Goal: Transaction & Acquisition: Purchase product/service

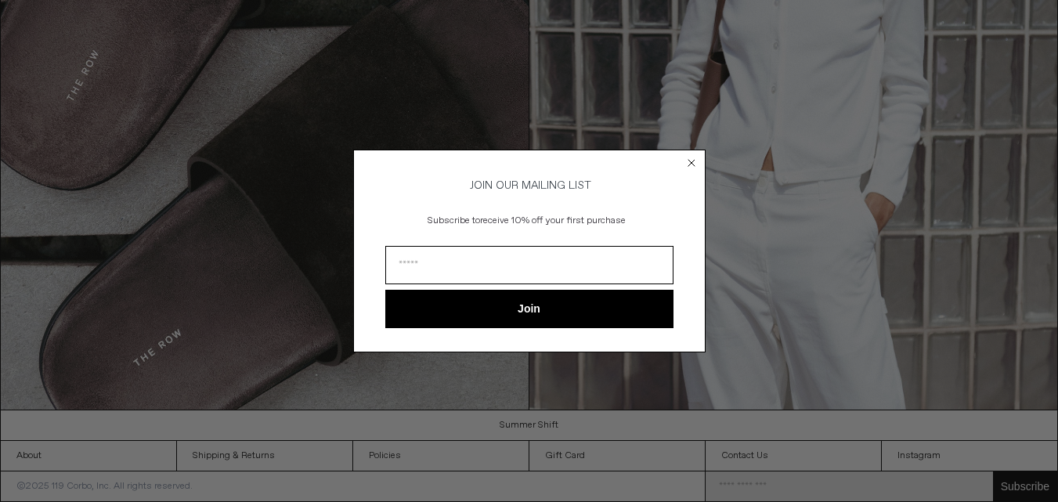
drag, startPoint x: 1065, startPoint y: 43, endPoint x: 1069, endPoint y: 492, distance: 448.9
click at [586, 269] on input "Email" at bounding box center [529, 265] width 288 height 38
type input "**********"
click at [580, 313] on button "Join" at bounding box center [529, 309] width 288 height 38
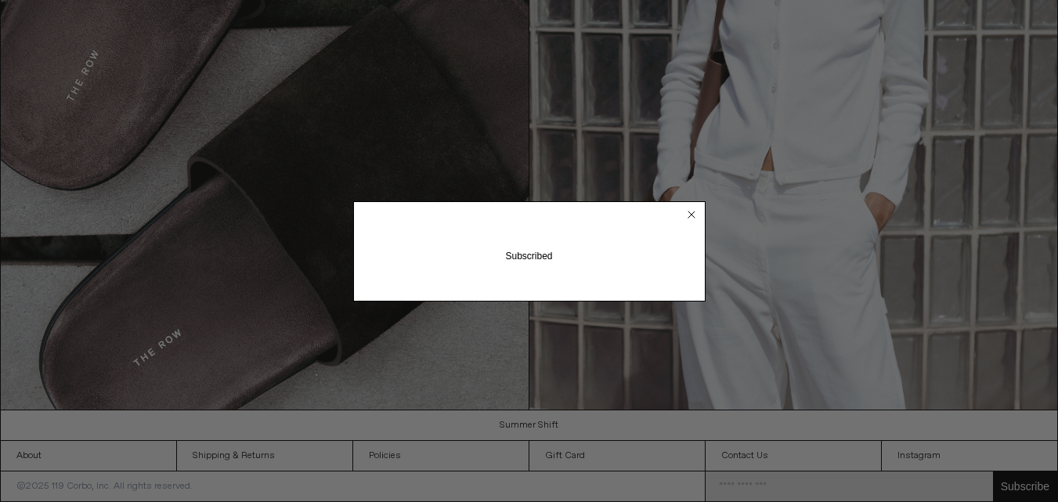
click at [689, 211] on circle "Close dialog" at bounding box center [691, 214] width 15 height 15
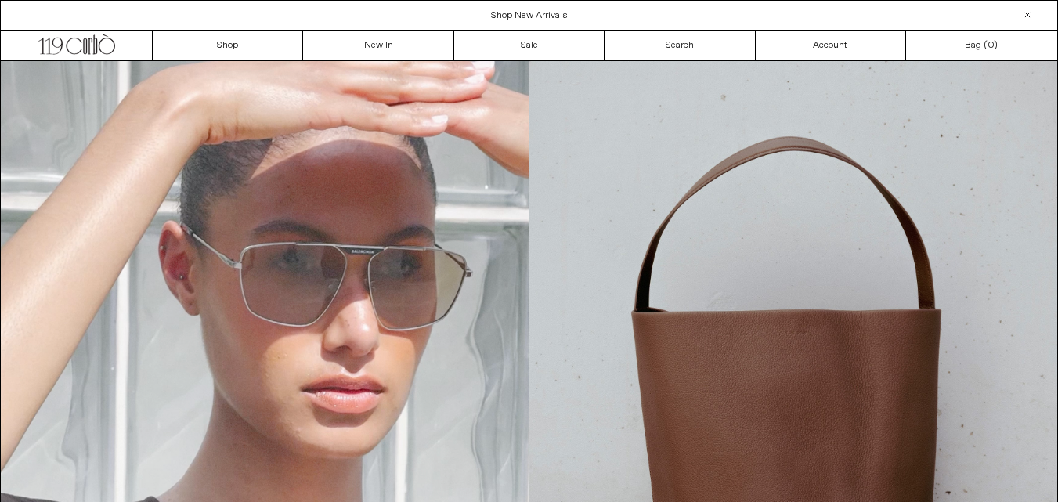
scroll to position [8, 0]
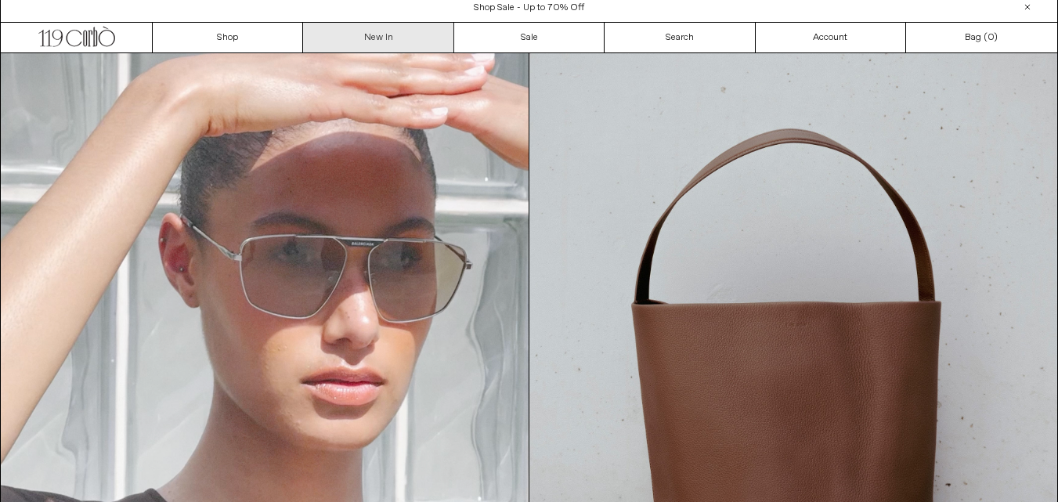
click at [392, 37] on link "New In" at bounding box center [378, 38] width 150 height 30
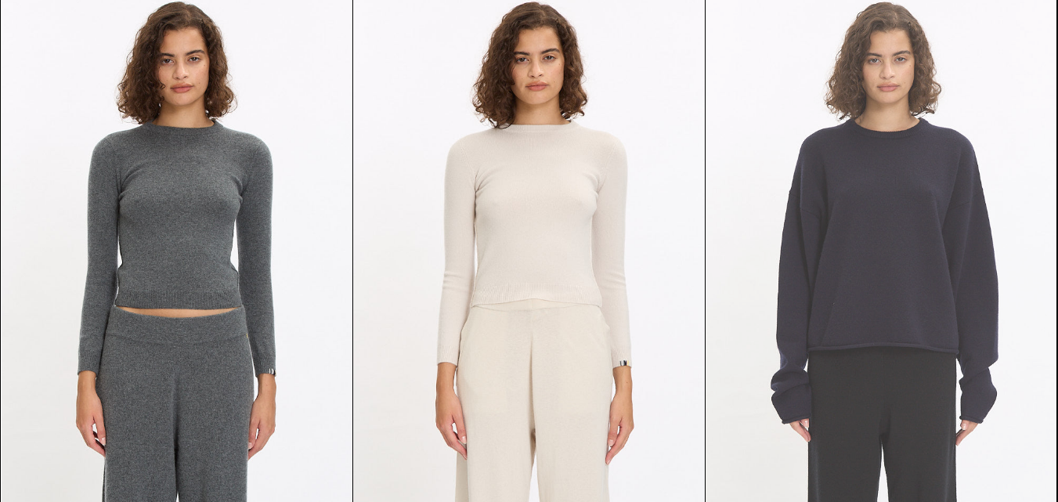
scroll to position [6975, 0]
